Goal: Task Accomplishment & Management: Use online tool/utility

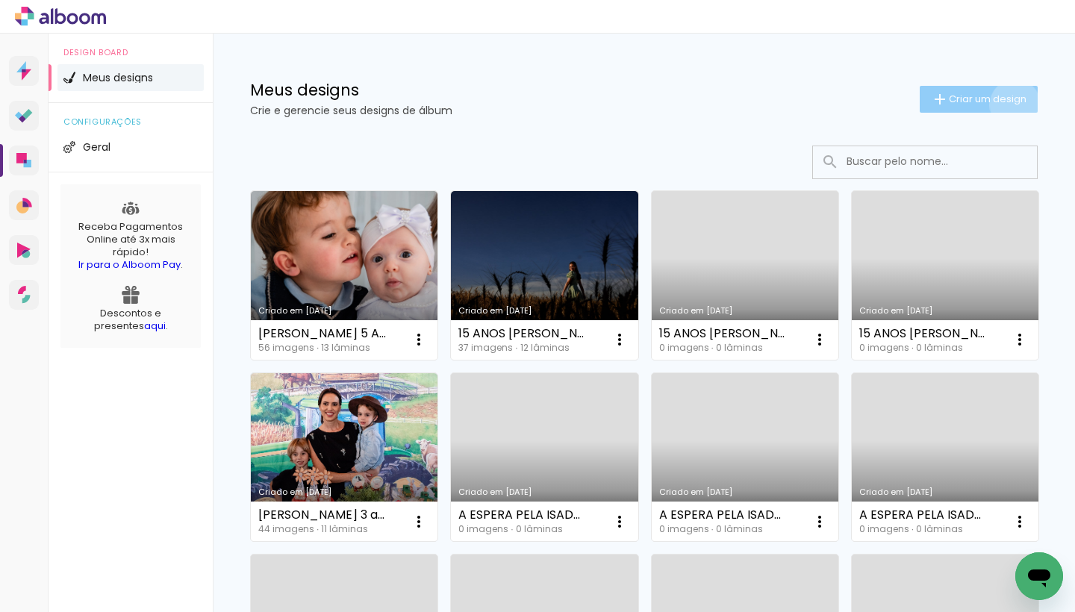
click at [1002, 104] on span "Criar um design" at bounding box center [988, 99] width 78 height 10
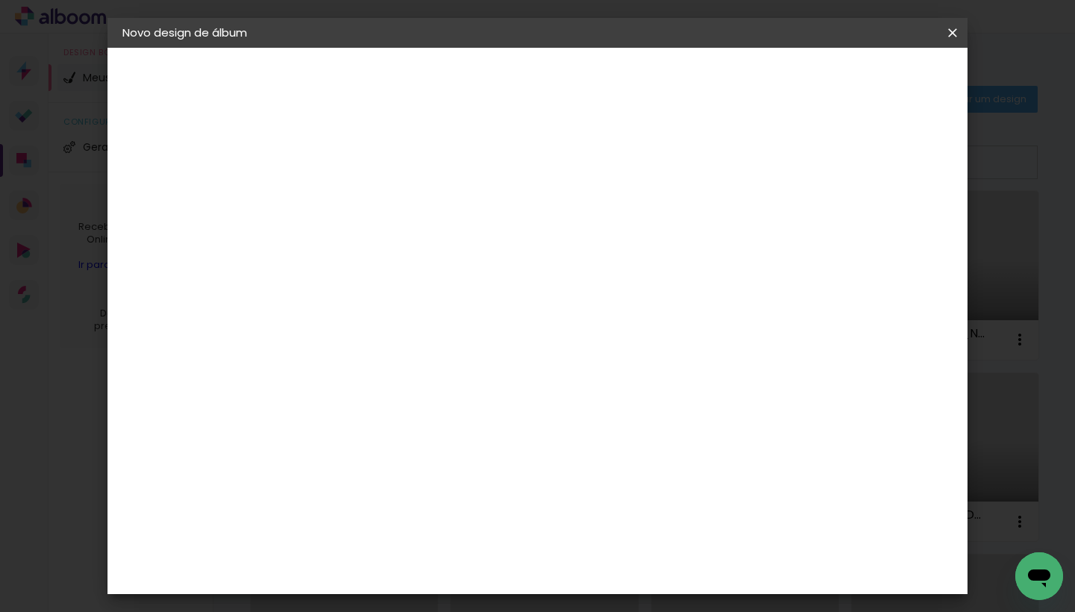
click at [409, 224] on div at bounding box center [366, 201] width 85 height 113
click at [367, 205] on input at bounding box center [367, 200] width 0 height 23
type input "A"
type input "Prefeitura Cruzaltense"
type paper-input "Prefeitura Cruzaltense"
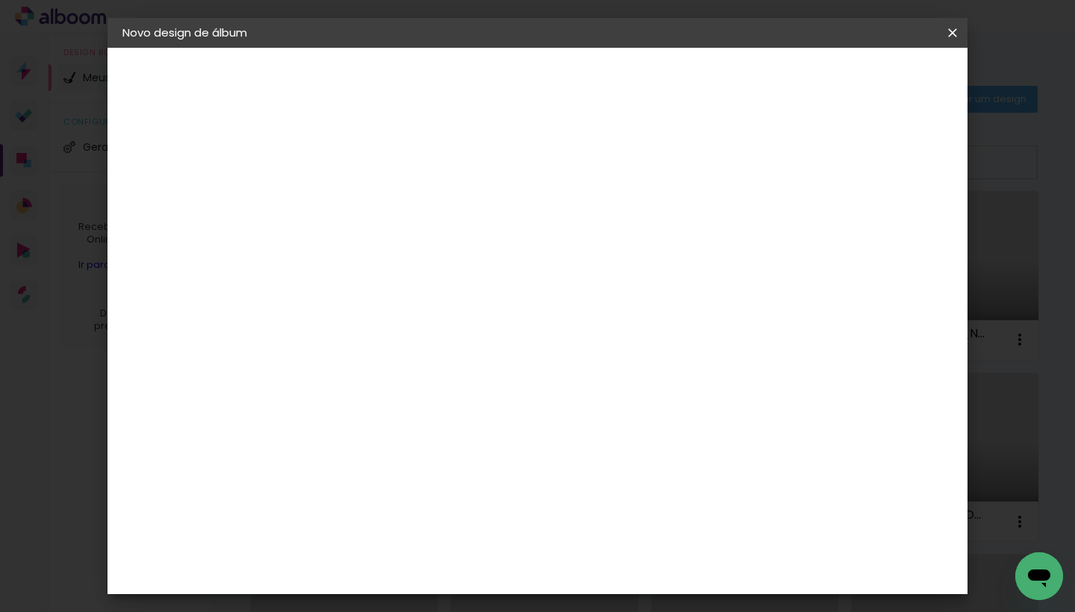
click at [0, 0] on slot "Avançar" at bounding box center [0, 0] width 0 height 0
click at [485, 521] on paper-item "Grupo Foto Sul" at bounding box center [404, 546] width 161 height 51
click at [647, 229] on paper-item "Tamanho Livre" at bounding box center [574, 227] width 143 height 33
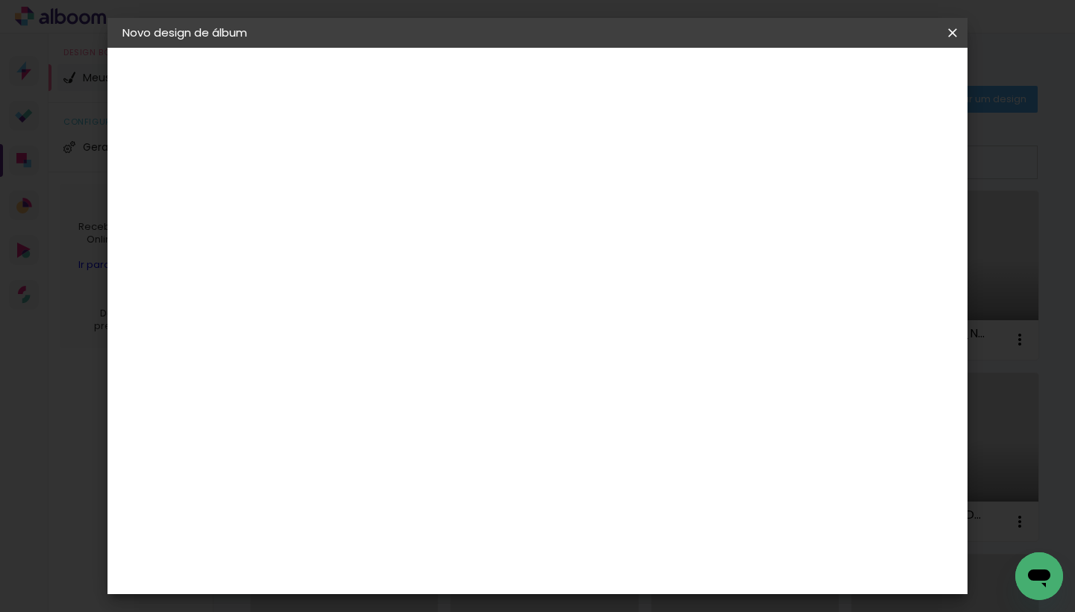
click at [647, 229] on paper-item "Tamanho Livre" at bounding box center [574, 227] width 143 height 33
click at [0, 0] on slot "Avançar" at bounding box center [0, 0] width 0 height 0
click at [860, 77] on span "Iniciar design" at bounding box center [826, 79] width 68 height 10
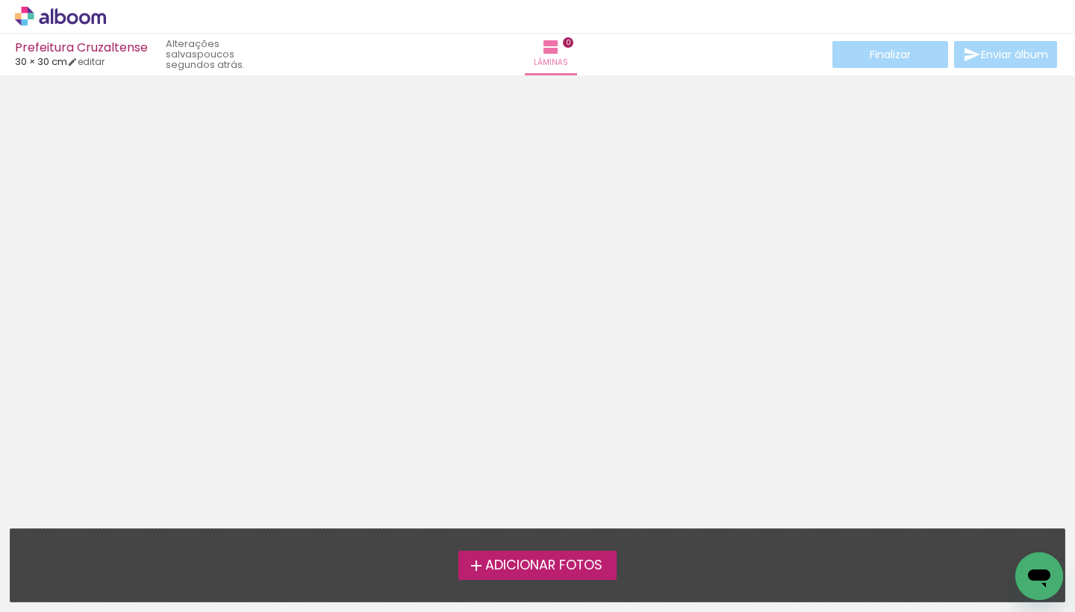
click at [615, 560] on label "Adicionar Fotos" at bounding box center [538, 565] width 159 height 28
click at [0, 0] on input "file" at bounding box center [0, 0] width 0 height 0
click at [562, 571] on span "Adicionar Fotos" at bounding box center [543, 565] width 117 height 13
click at [0, 0] on input "file" at bounding box center [0, 0] width 0 height 0
